Goal: Use online tool/utility: Utilize a website feature to perform a specific function

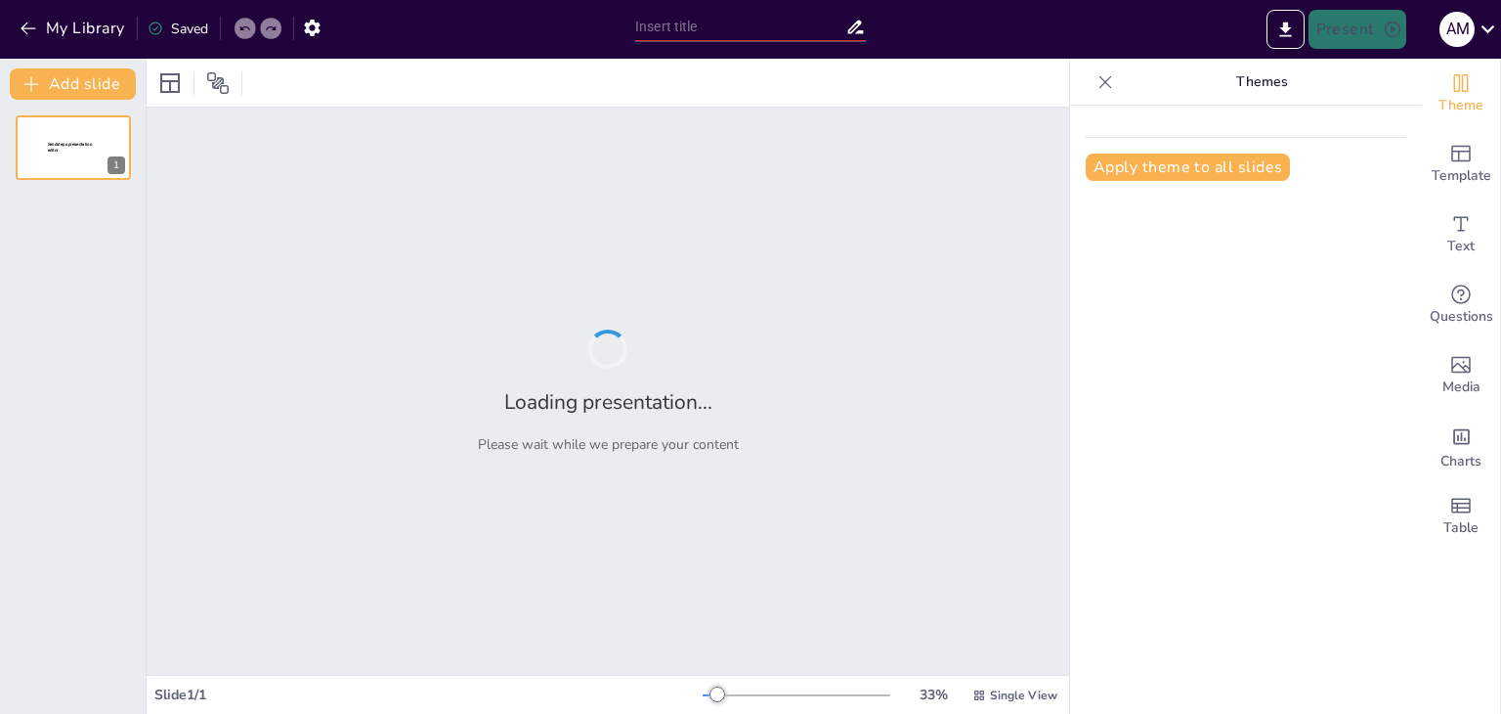
type input "Estrategia integral para la optimización de los costos de importación"
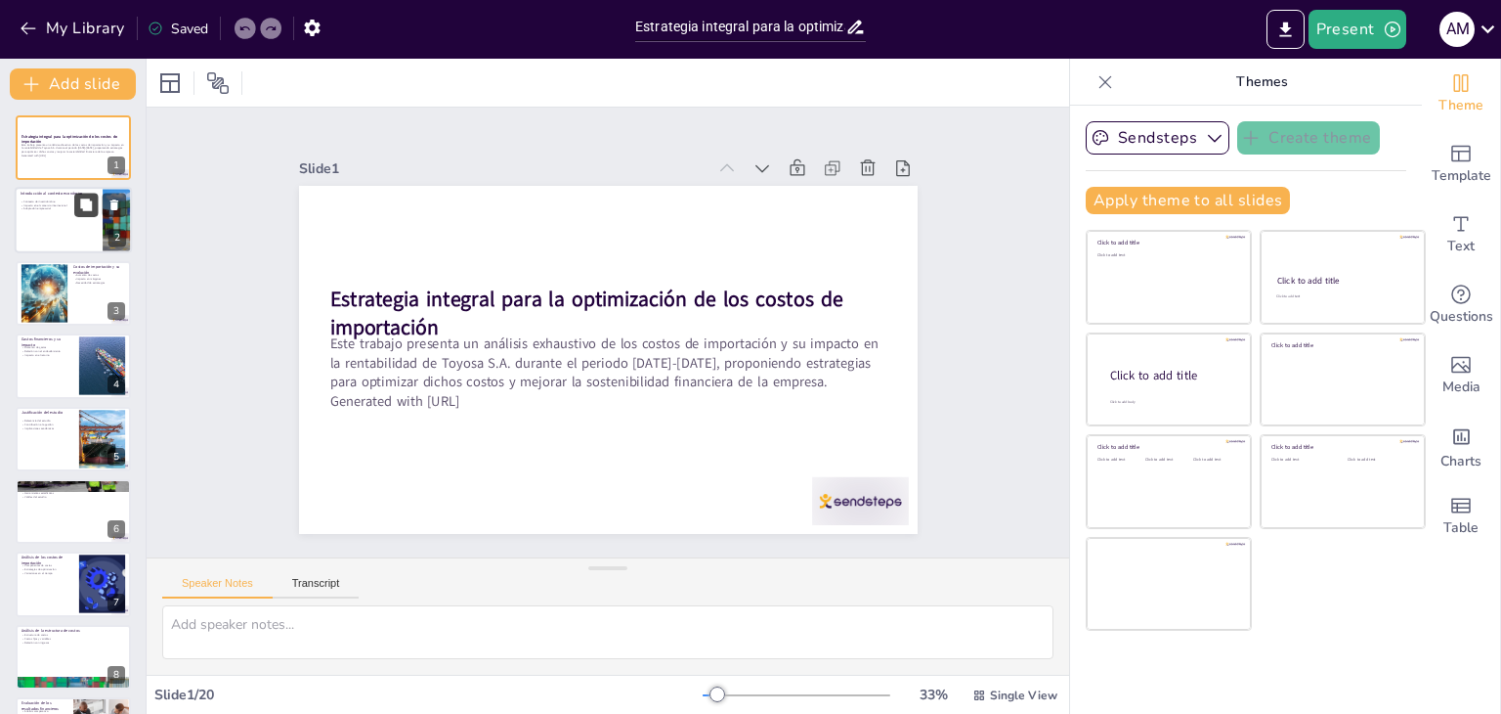
click at [82, 208] on icon at bounding box center [86, 205] width 14 height 14
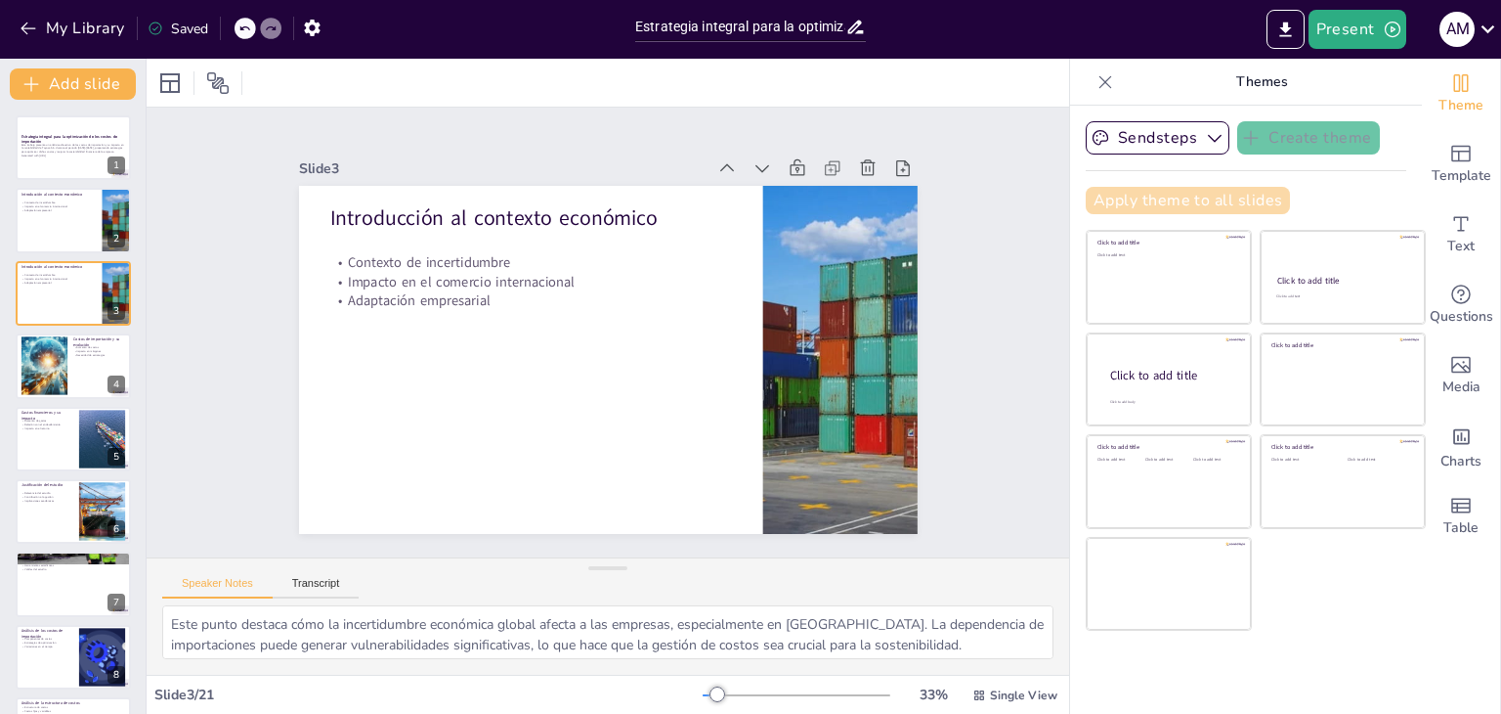
click at [1230, 203] on button "Apply theme to all slides" at bounding box center [1188, 200] width 204 height 27
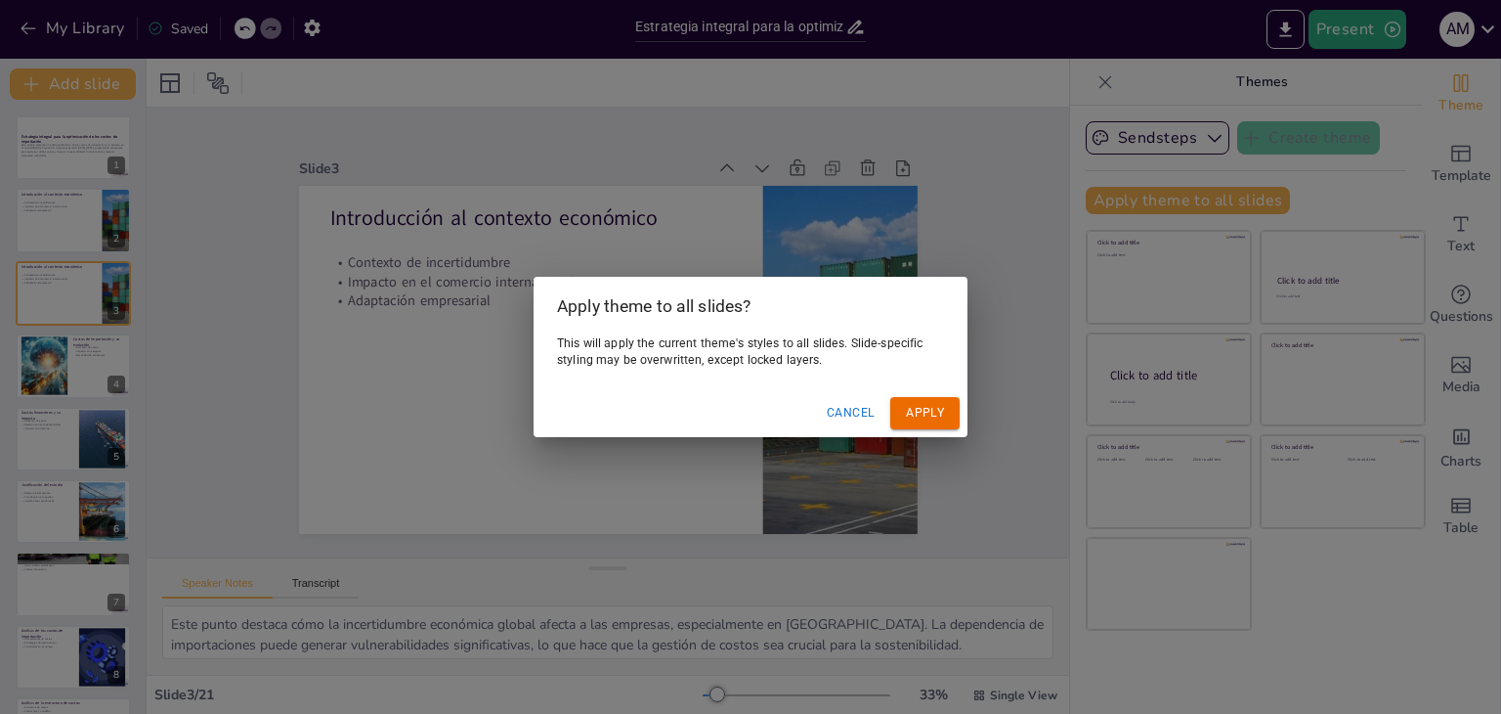
click at [845, 407] on button "Cancel" at bounding box center [851, 413] width 64 height 32
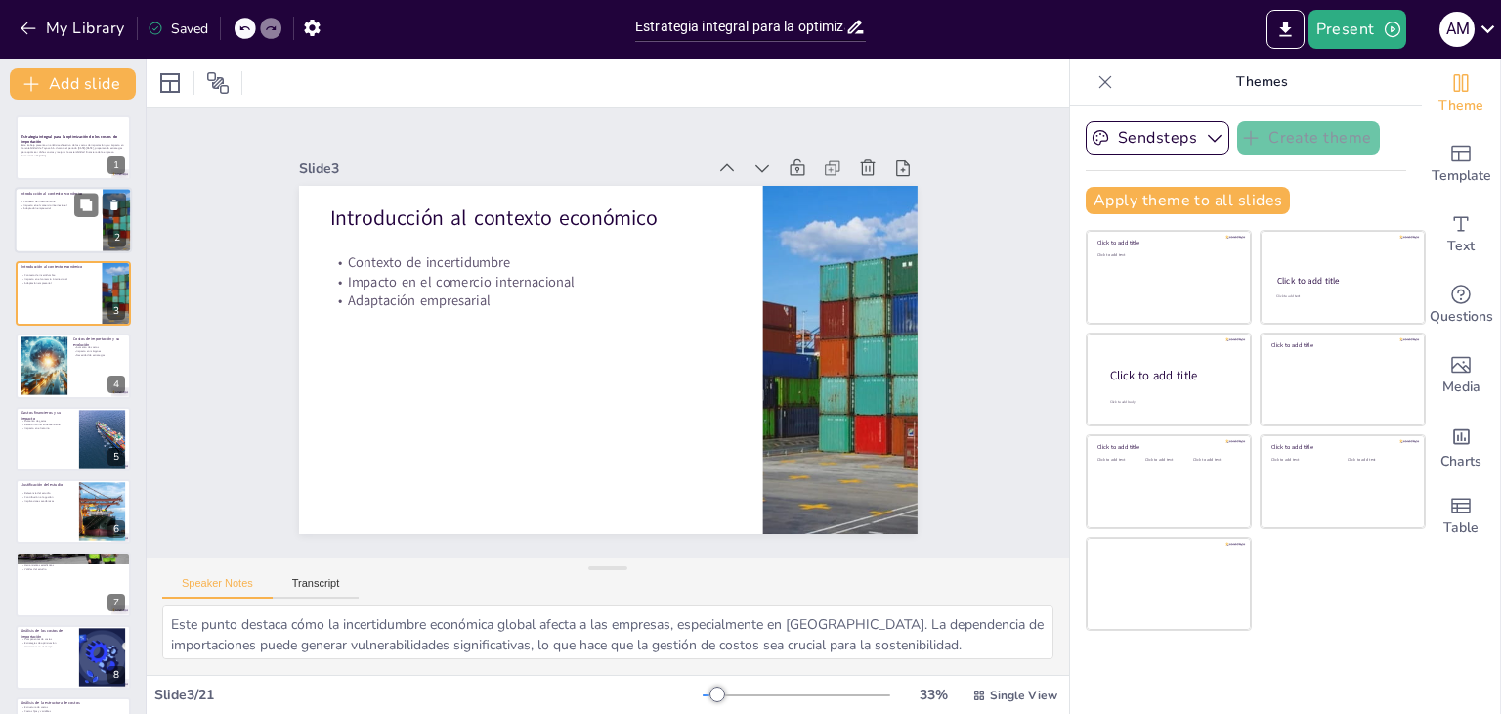
click at [81, 217] on div at bounding box center [73, 221] width 117 height 66
click at [78, 292] on div at bounding box center [73, 293] width 117 height 66
click at [54, 376] on div at bounding box center [44, 366] width 106 height 60
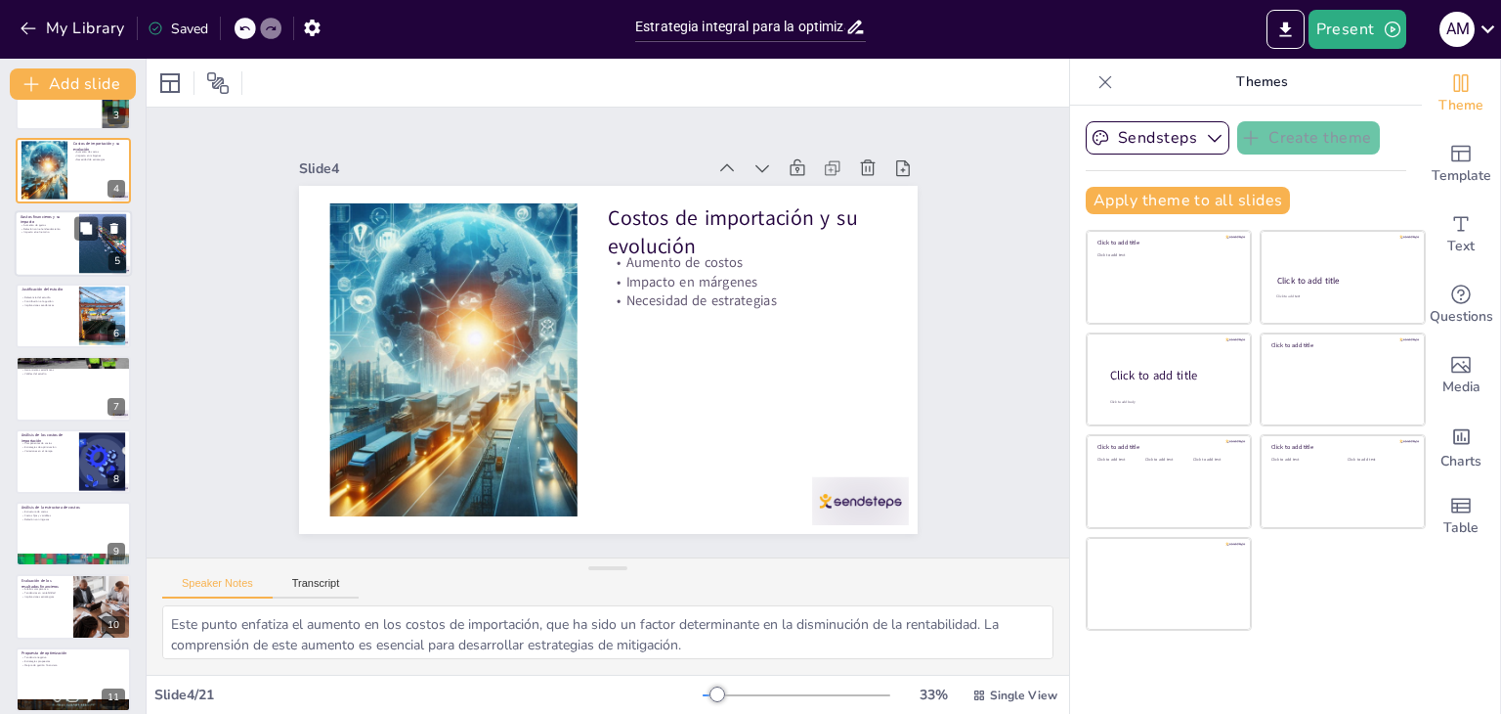
click at [35, 257] on div at bounding box center [73, 243] width 117 height 66
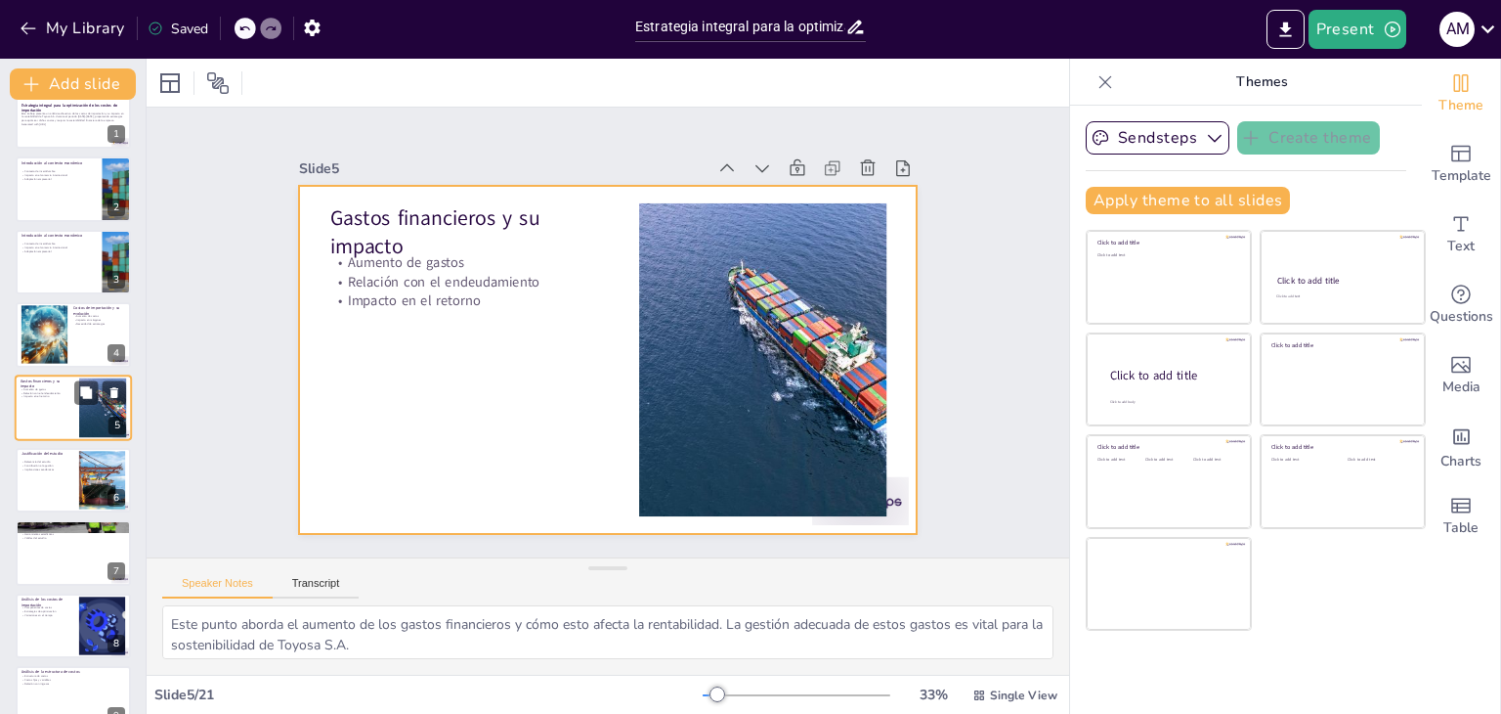
click at [37, 423] on div at bounding box center [73, 407] width 117 height 66
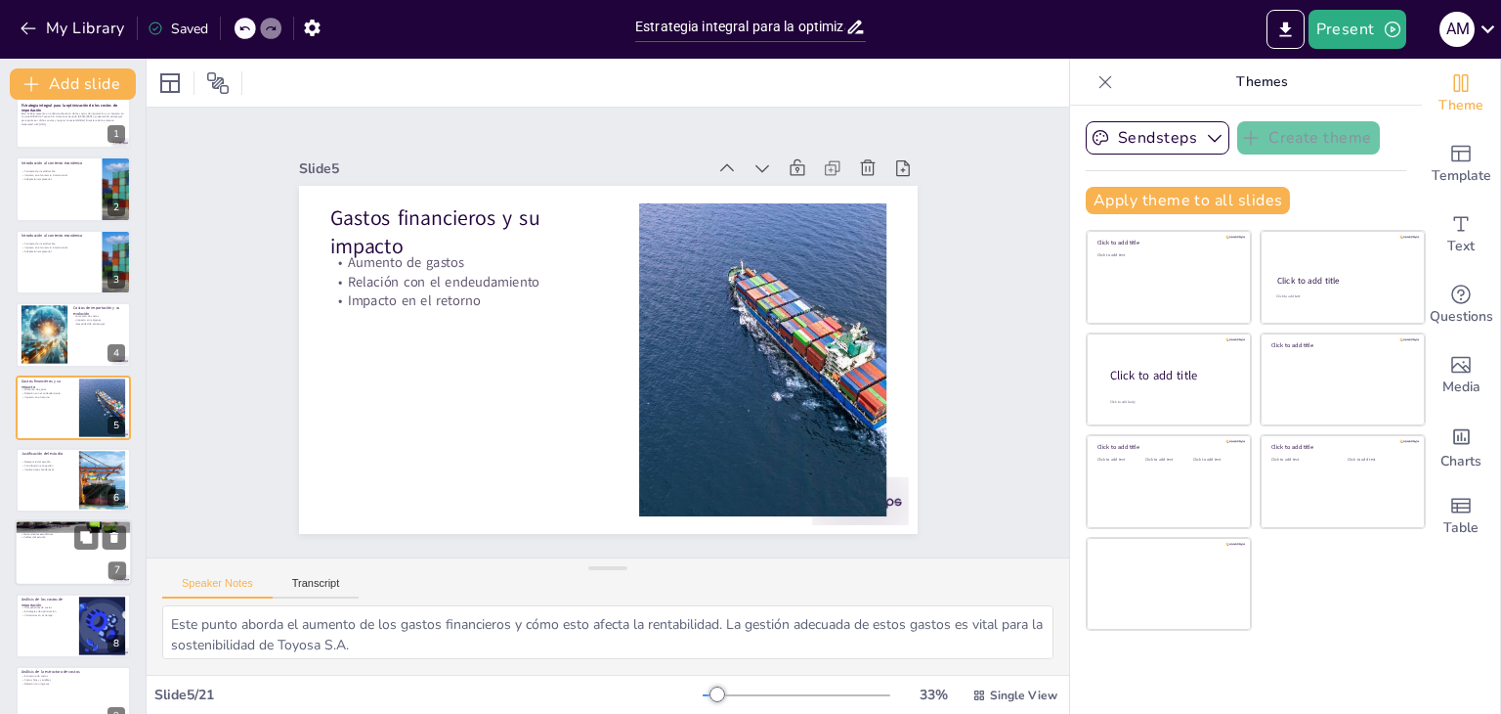
click at [49, 476] on div at bounding box center [73, 480] width 115 height 65
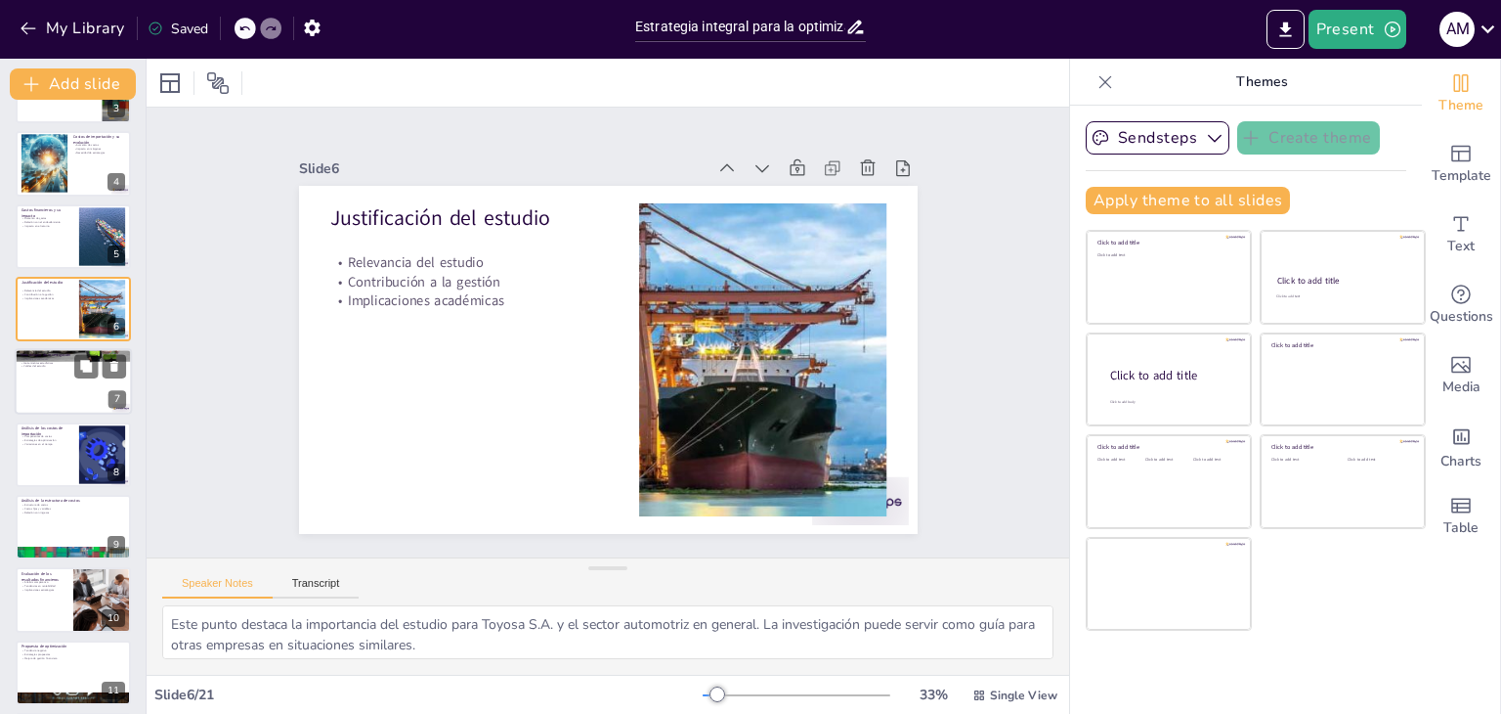
click at [61, 393] on div at bounding box center [73, 382] width 117 height 66
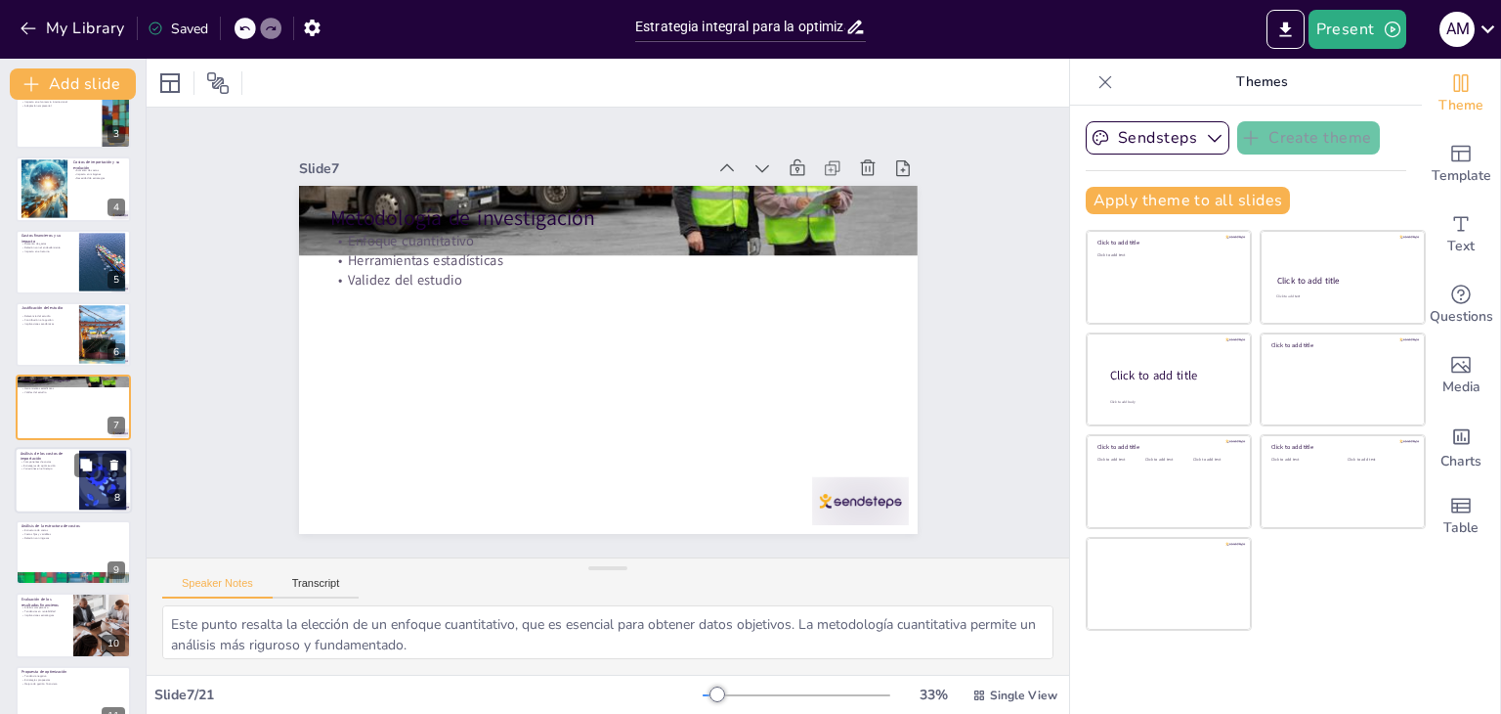
click at [59, 481] on div at bounding box center [73, 480] width 117 height 66
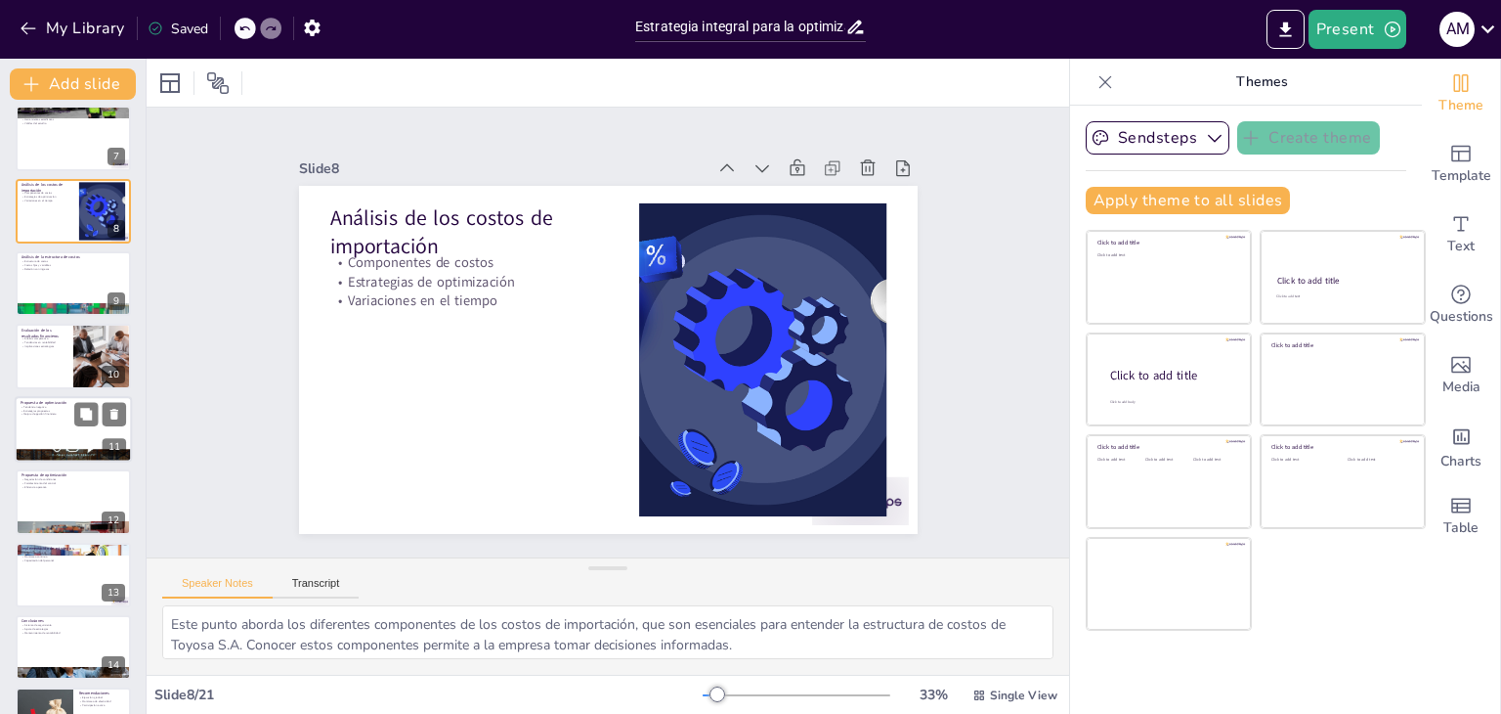
click at [62, 445] on div at bounding box center [73, 429] width 117 height 66
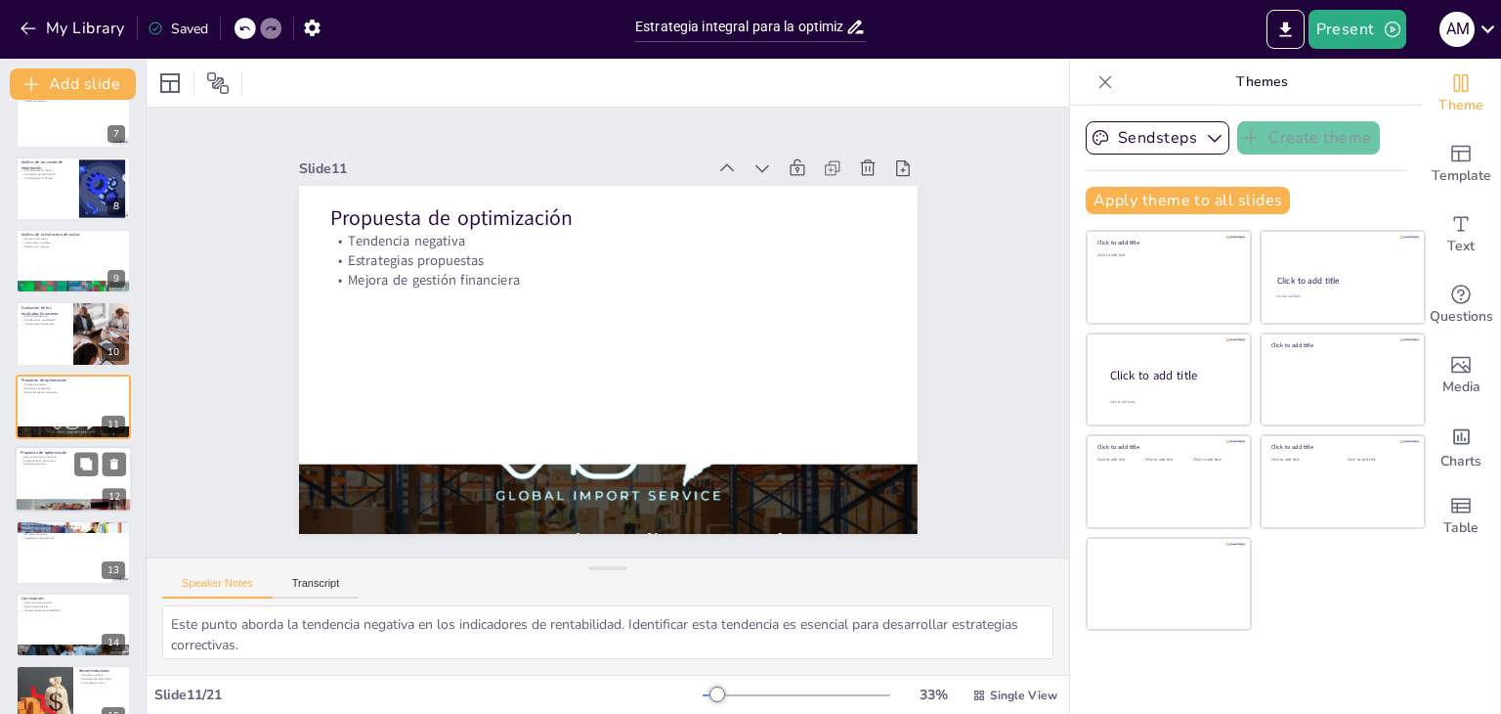
click at [59, 484] on div at bounding box center [73, 479] width 117 height 66
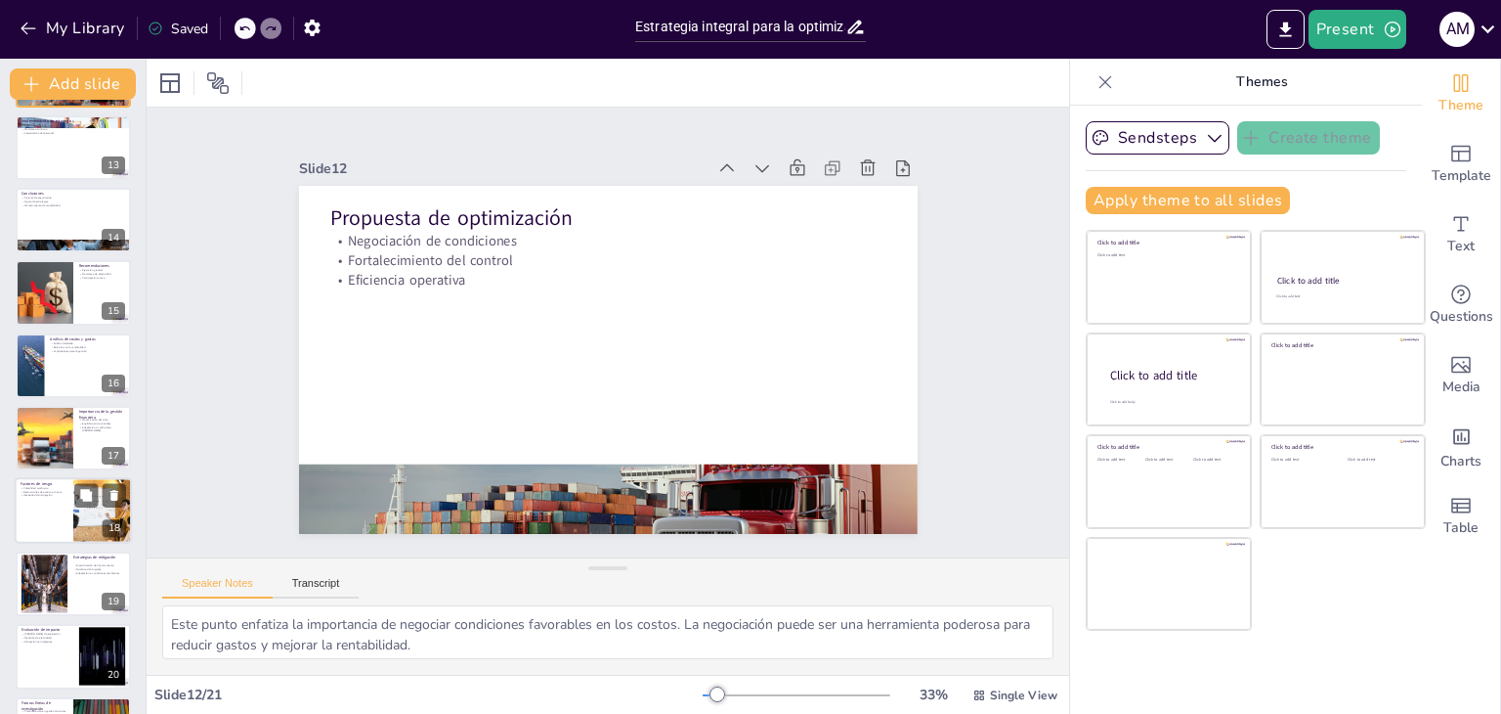
scroll to position [935, 0]
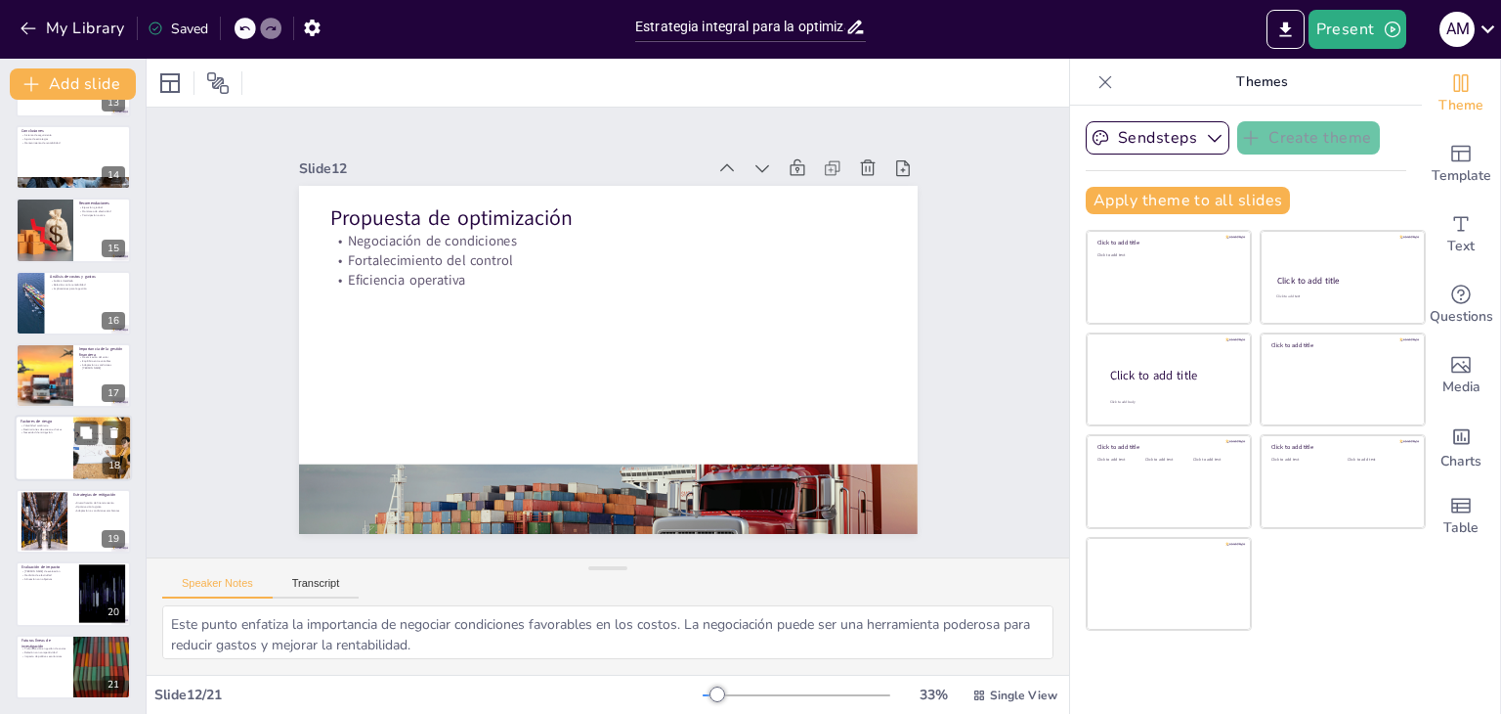
click at [50, 443] on div at bounding box center [73, 448] width 117 height 66
type textarea "Este punto resalta la importancia de la volatilidad cambiaria como un factor de…"
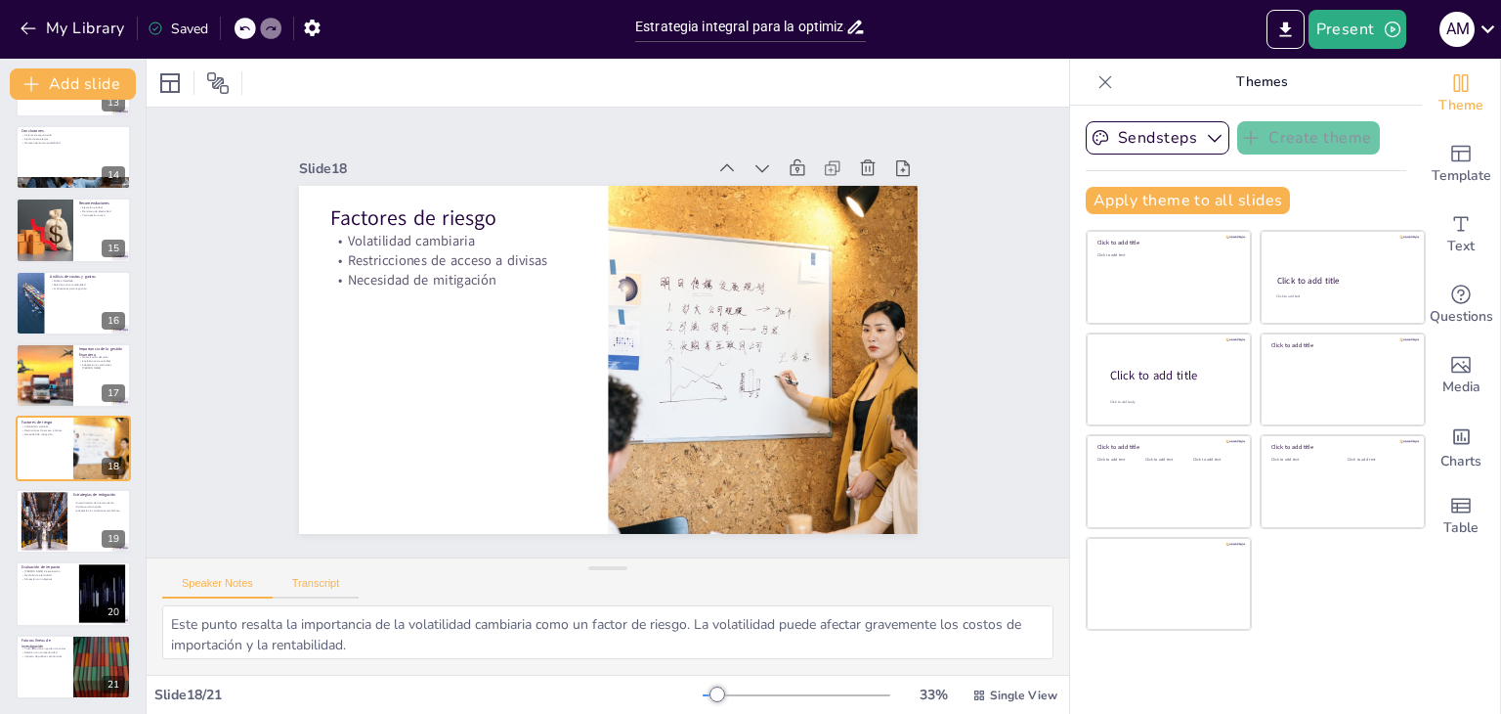
click at [321, 586] on button "Transcript" at bounding box center [316, 588] width 87 height 22
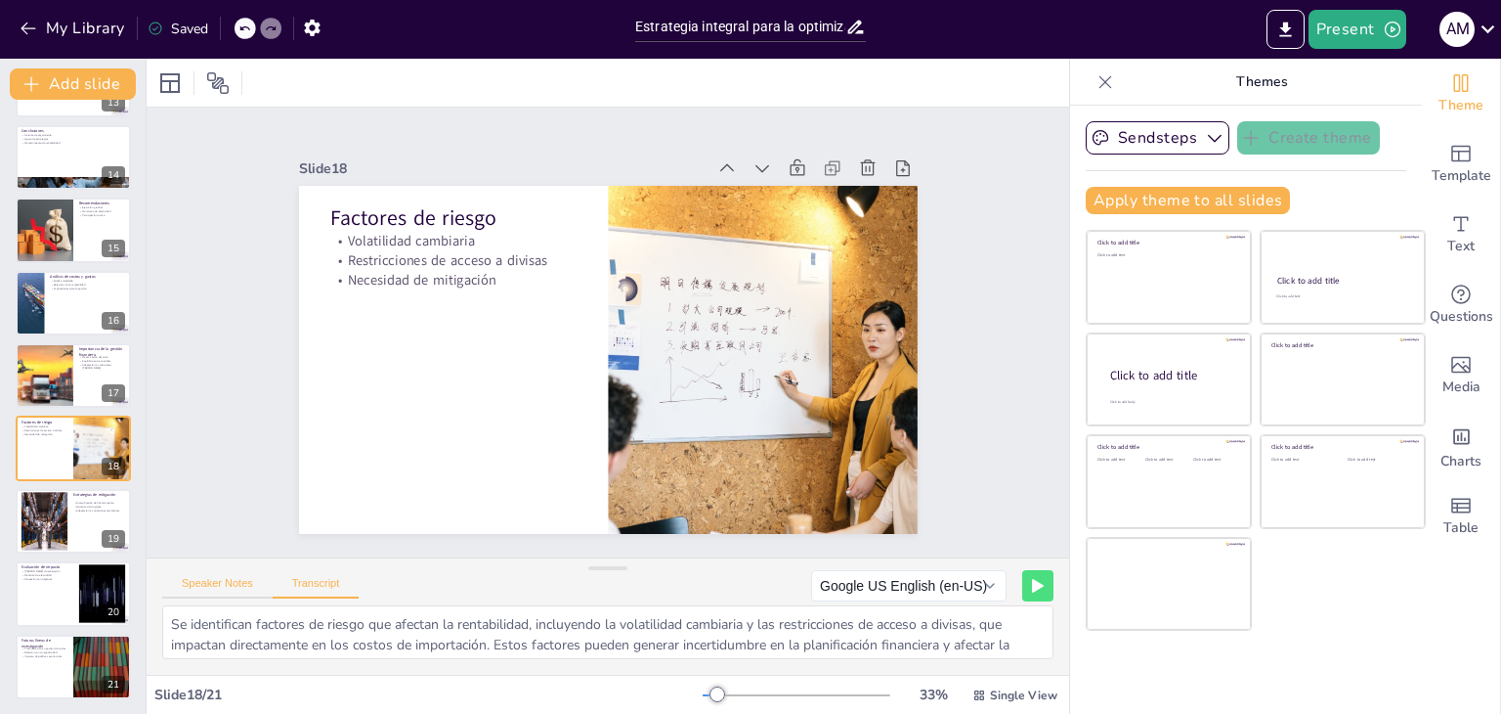
click at [233, 586] on button "Speaker Notes" at bounding box center [217, 588] width 110 height 22
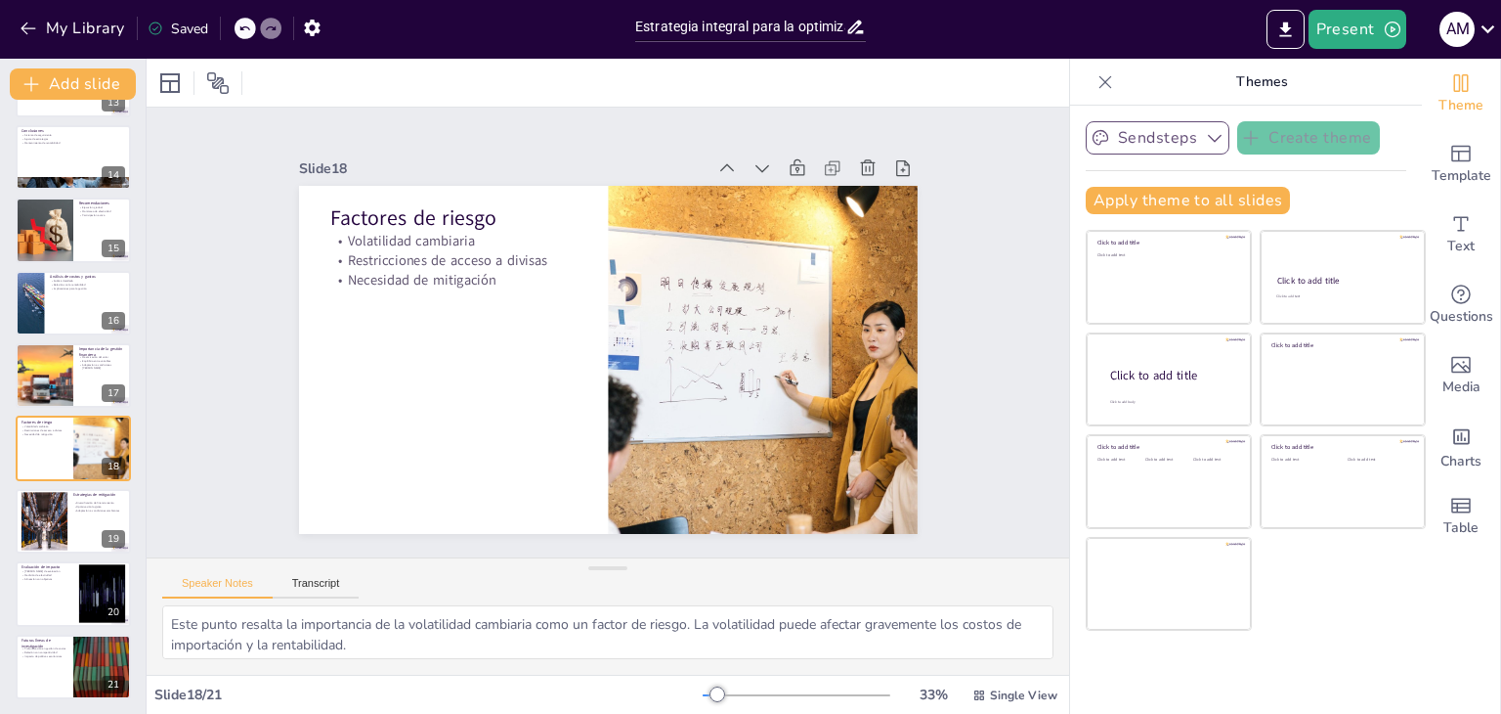
click at [1205, 137] on icon "button" at bounding box center [1215, 138] width 20 height 20
click at [1157, 200] on span "Sendsteps" at bounding box center [1173, 204] width 88 height 19
